Goal: Task Accomplishment & Management: Manage account settings

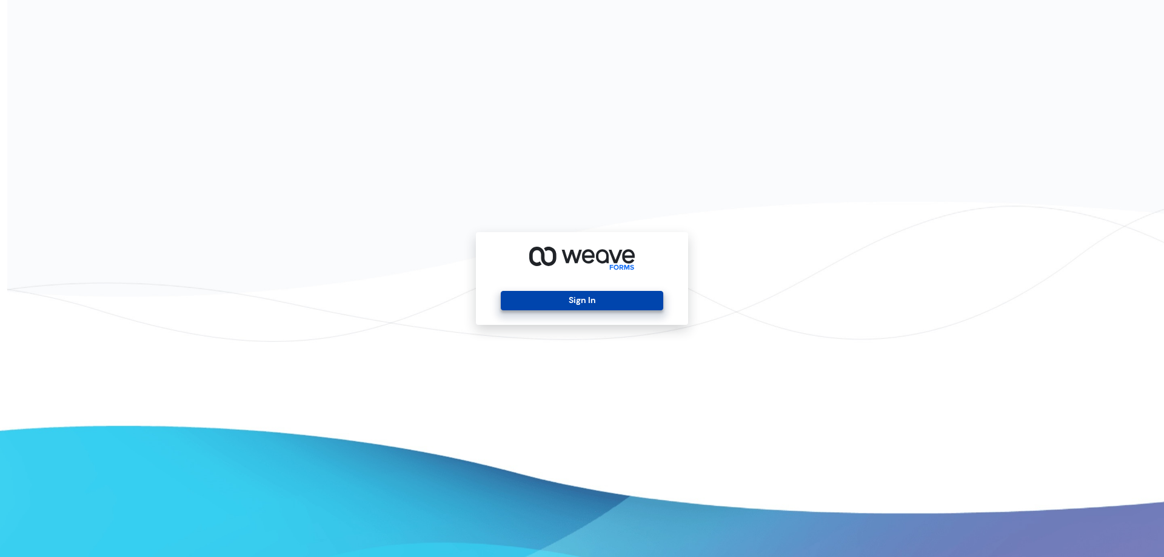
click at [575, 308] on button "Sign In" at bounding box center [582, 300] width 162 height 19
